Goal: Transaction & Acquisition: Purchase product/service

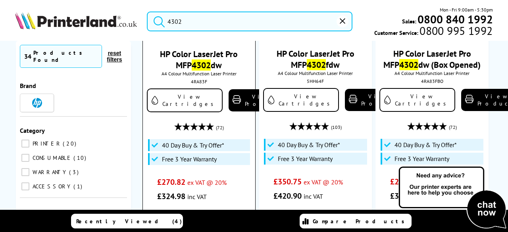
scroll to position [79, 0]
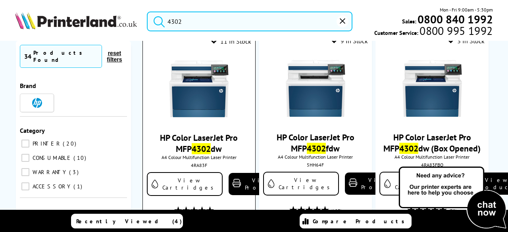
type input "4302"
click at [194, 98] on img at bounding box center [198, 88] width 59 height 59
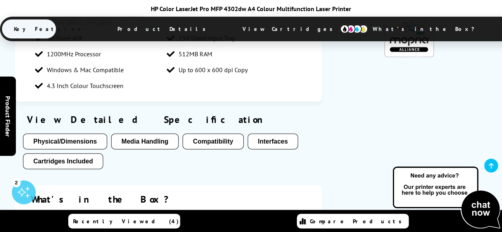
scroll to position [873, 0]
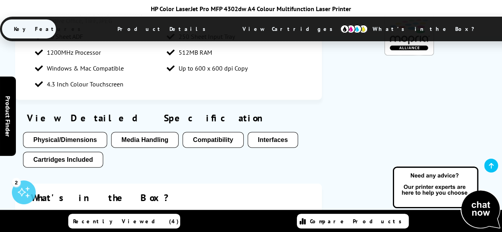
drag, startPoint x: 58, startPoint y: 97, endPoint x: 83, endPoint y: 108, distance: 26.8
click at [58, 152] on button "Cartridges Included" at bounding box center [63, 160] width 80 height 16
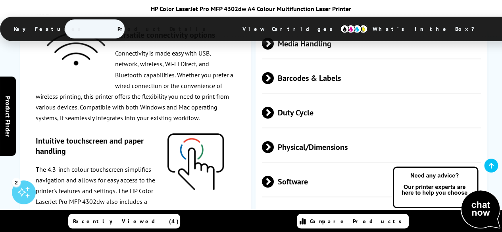
scroll to position [1975, 0]
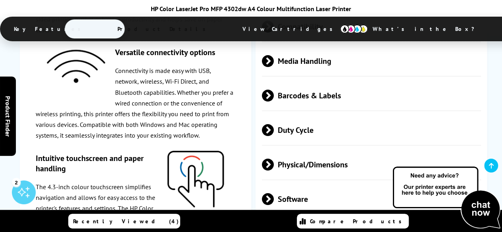
click at [340, 30] on img at bounding box center [354, 29] width 28 height 9
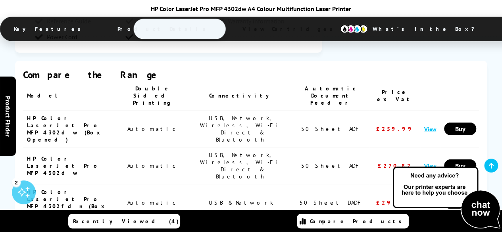
scroll to position [1289, 0]
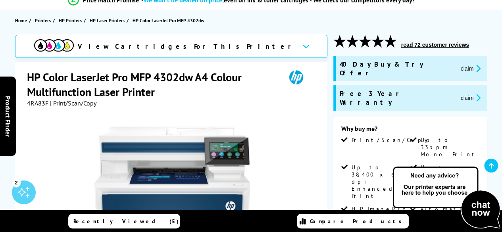
scroll to position [79, 0]
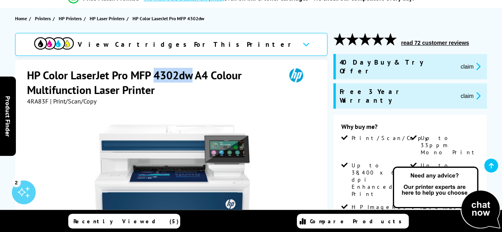
drag, startPoint x: 154, startPoint y: 74, endPoint x: 191, endPoint y: 73, distance: 36.9
click at [191, 73] on h1 "HP Color LaserJet Pro MFP 4302dw A4 Colour Multifunction Laser Printer" at bounding box center [152, 82] width 251 height 29
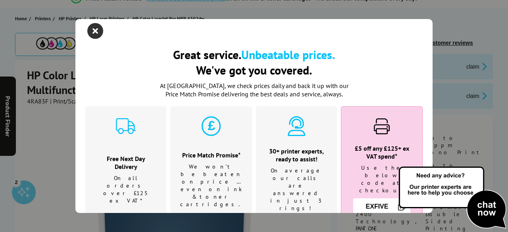
click at [94, 31] on icon "close modal" at bounding box center [95, 31] width 16 height 16
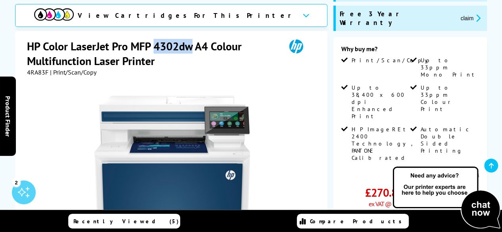
scroll to position [40, 0]
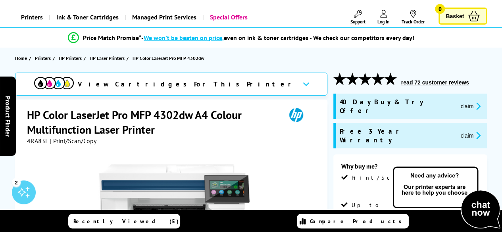
click at [171, 81] on span "View Cartridges For This Printer" at bounding box center [187, 84] width 218 height 9
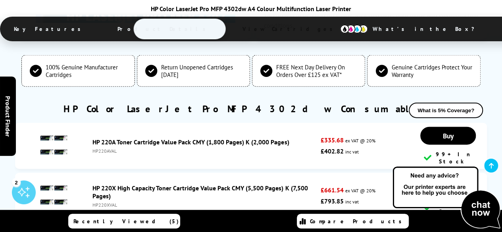
scroll to position [2475, 0]
